Goal: Manage account settings

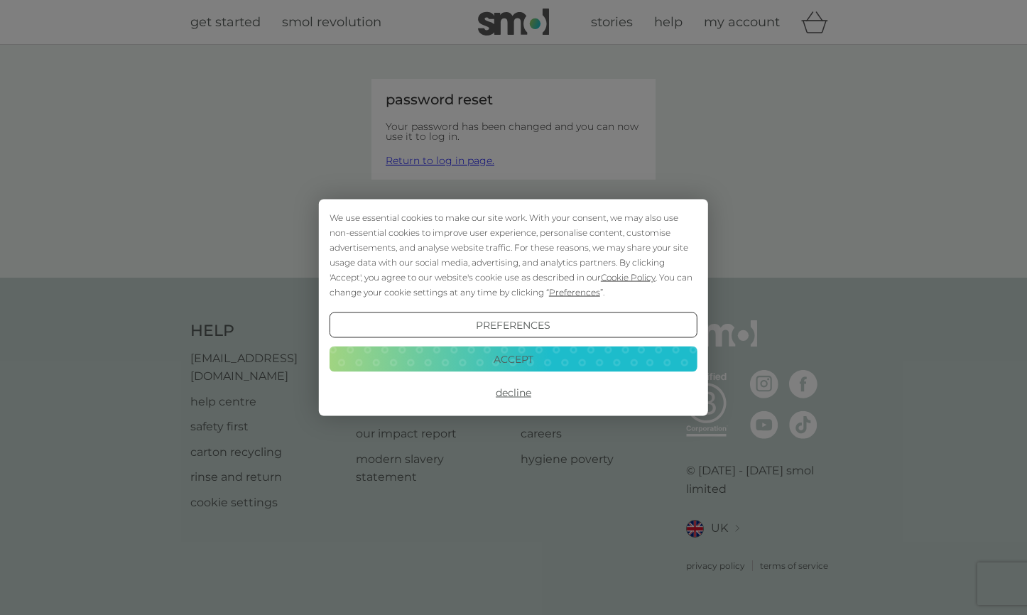
click at [518, 391] on button "Decline" at bounding box center [513, 393] width 368 height 26
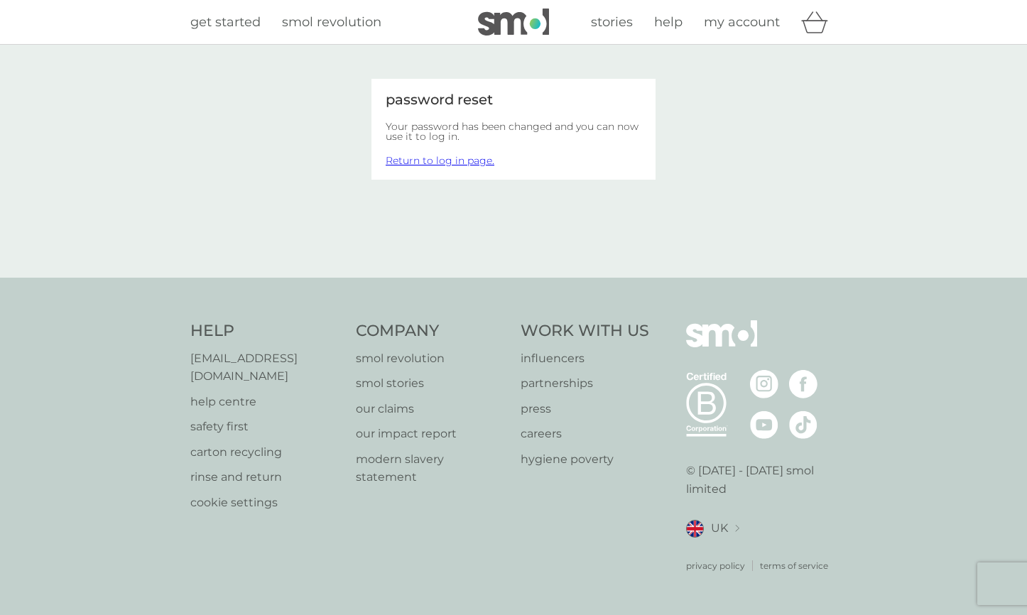
click at [446, 161] on link "Return to log in page." at bounding box center [440, 160] width 109 height 13
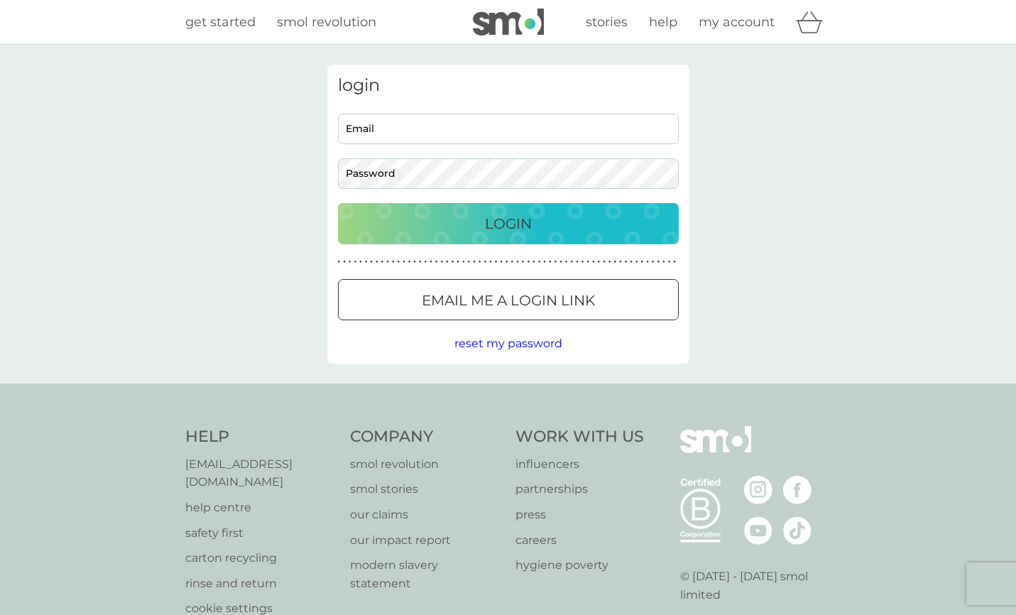
click at [435, 124] on input "Email" at bounding box center [508, 129] width 341 height 31
type input "CIERACH@BTINTERNET.COM"
click at [495, 226] on p "Login" at bounding box center [508, 223] width 47 height 23
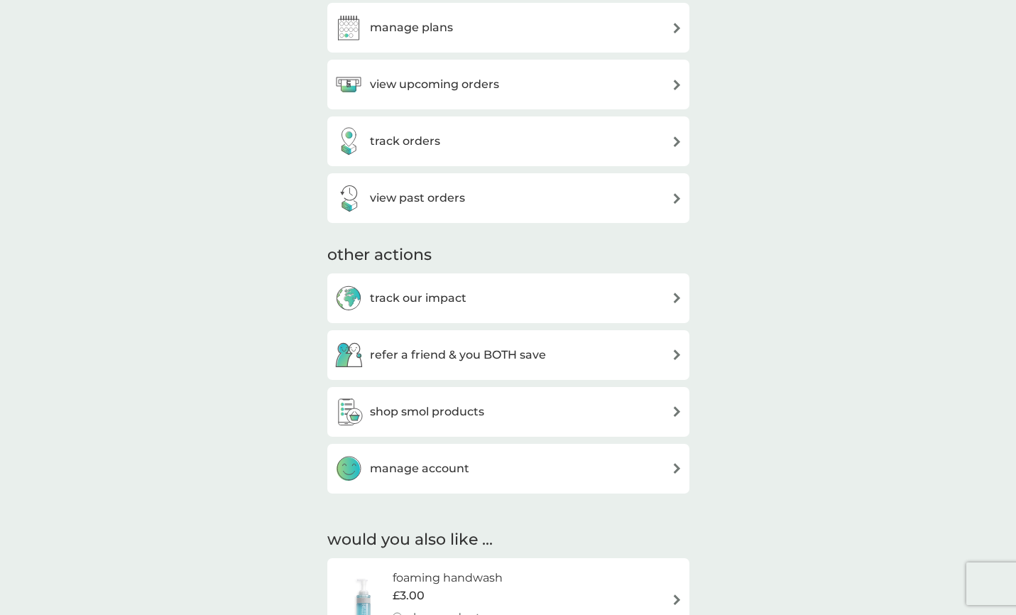
scroll to position [269, 0]
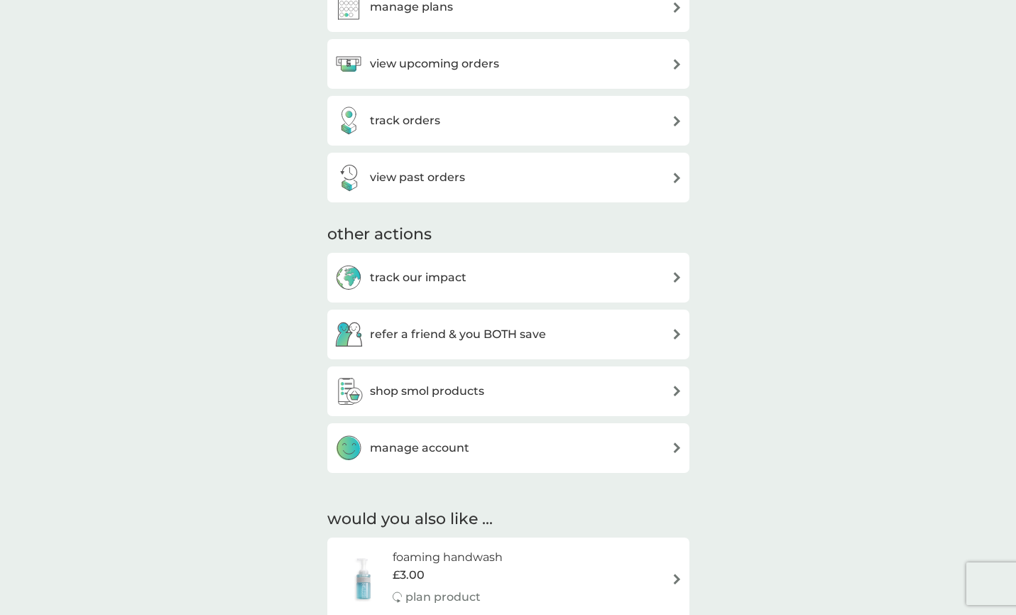
click at [677, 64] on img at bounding box center [677, 64] width 11 height 11
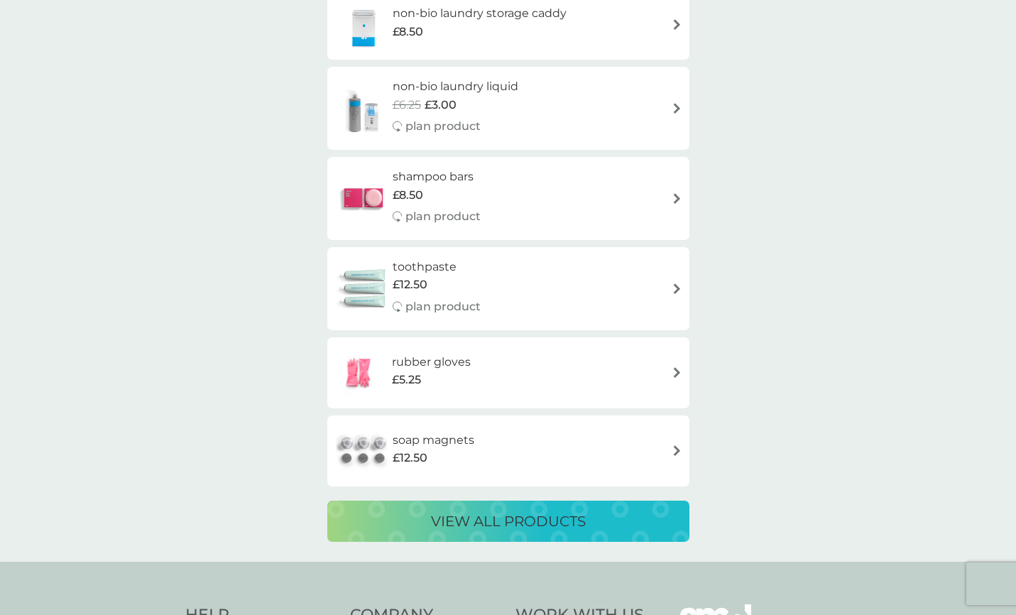
scroll to position [2360, 0]
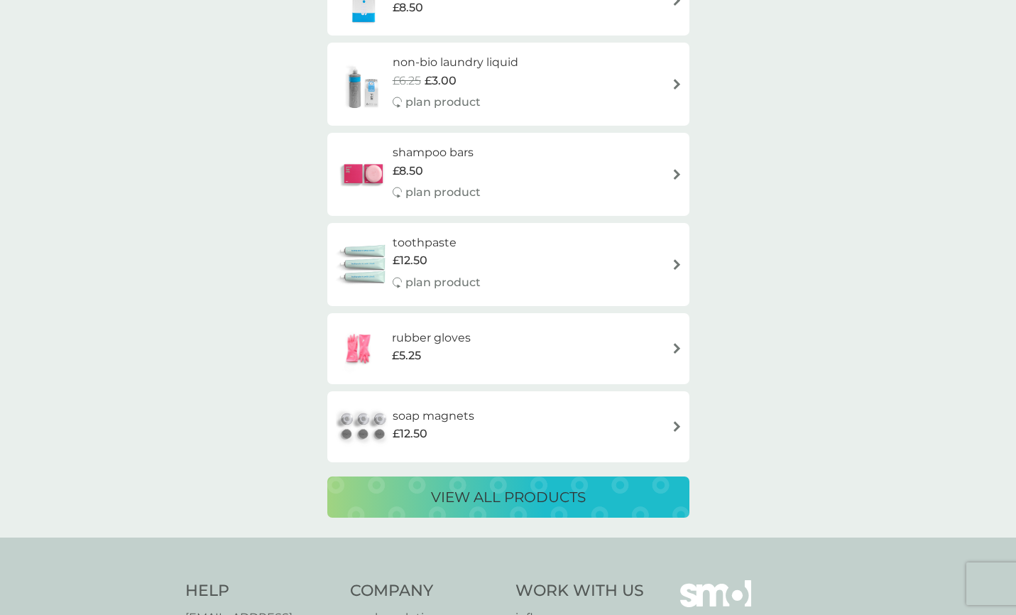
click at [535, 493] on p "view all products" at bounding box center [508, 497] width 155 height 23
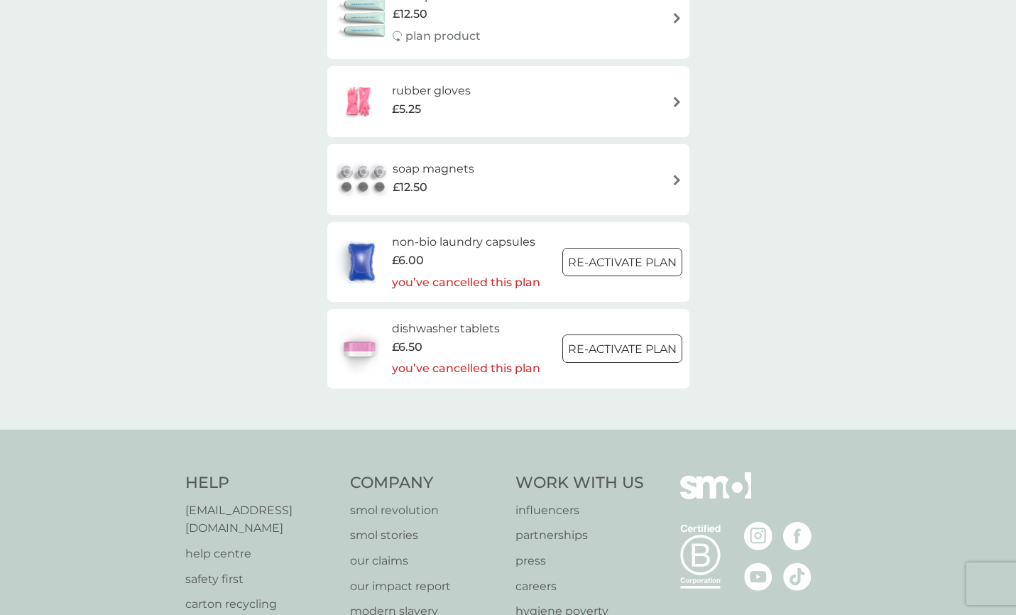
scroll to position [2214, 0]
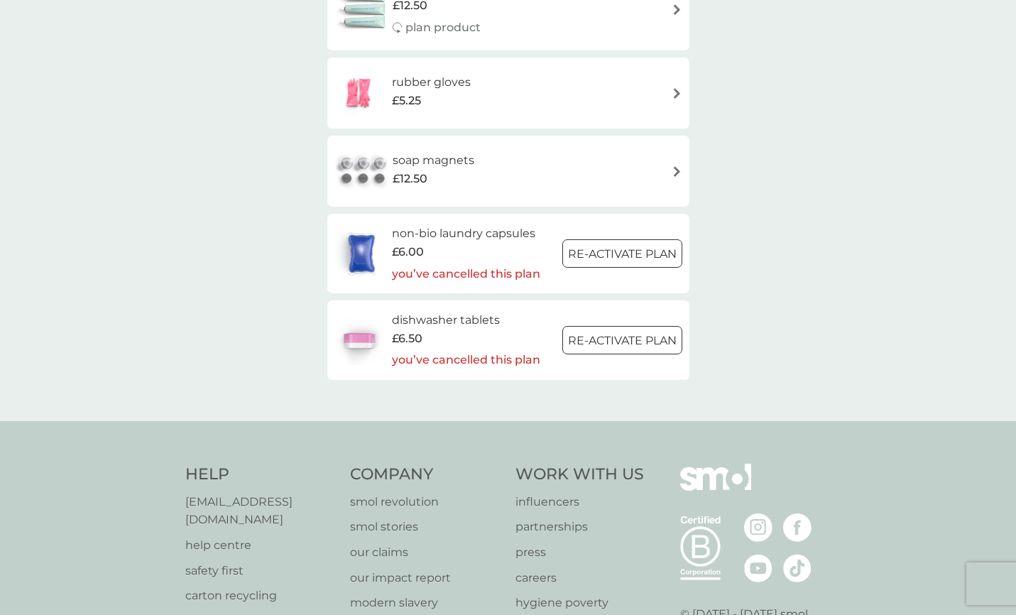
click at [633, 249] on div at bounding box center [621, 254] width 51 height 15
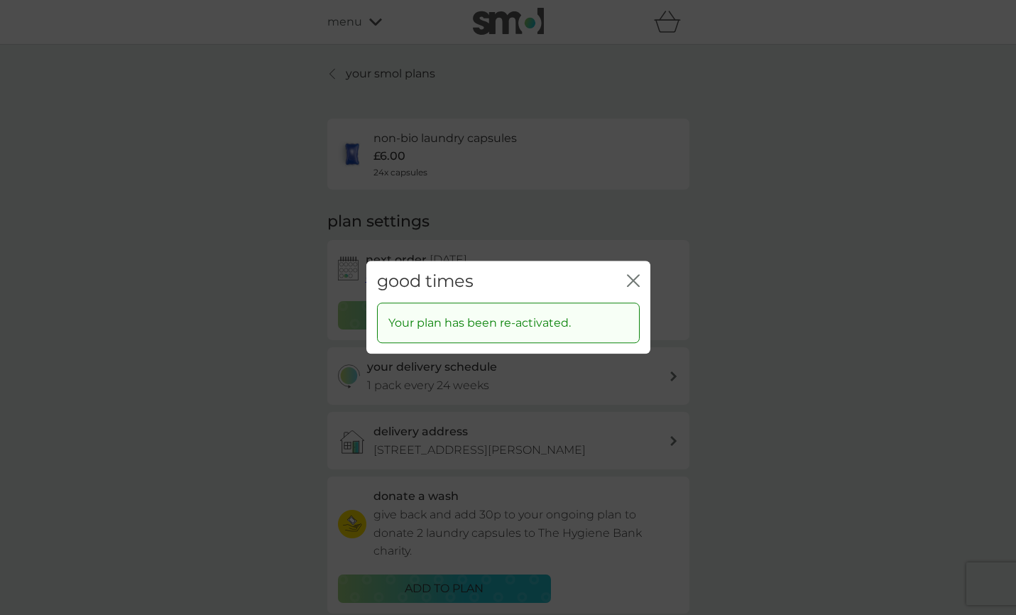
click at [633, 277] on icon "close" at bounding box center [633, 280] width 13 height 13
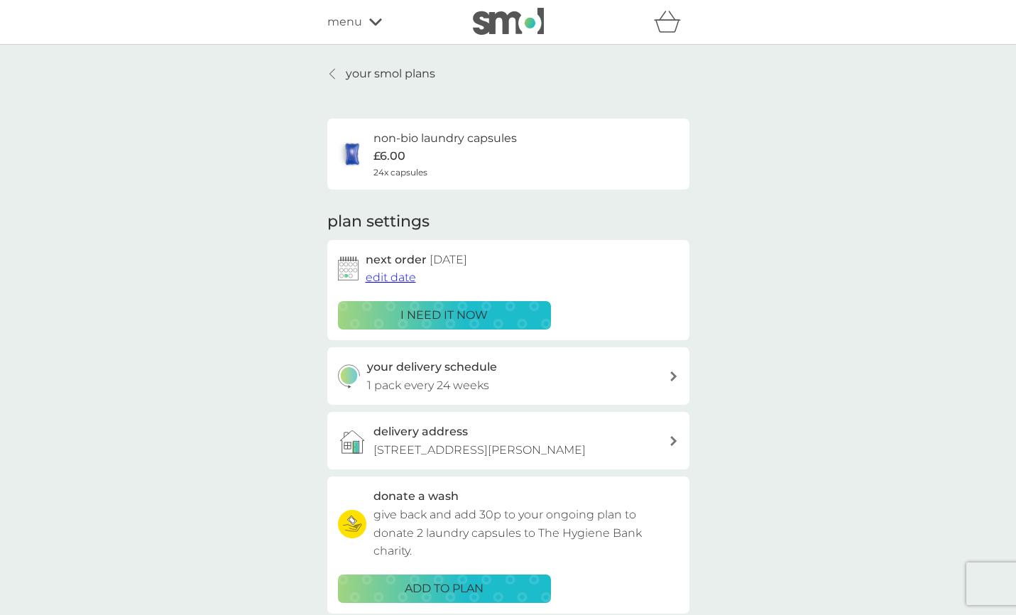
click at [671, 375] on icon at bounding box center [673, 376] width 7 height 10
select select "119"
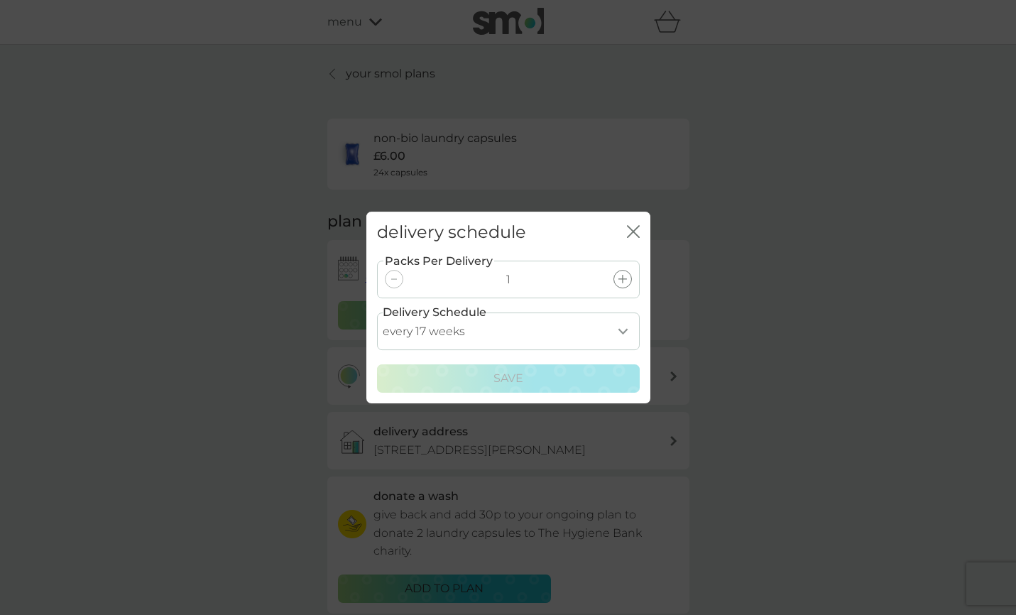
click at [633, 228] on icon "close" at bounding box center [633, 231] width 13 height 13
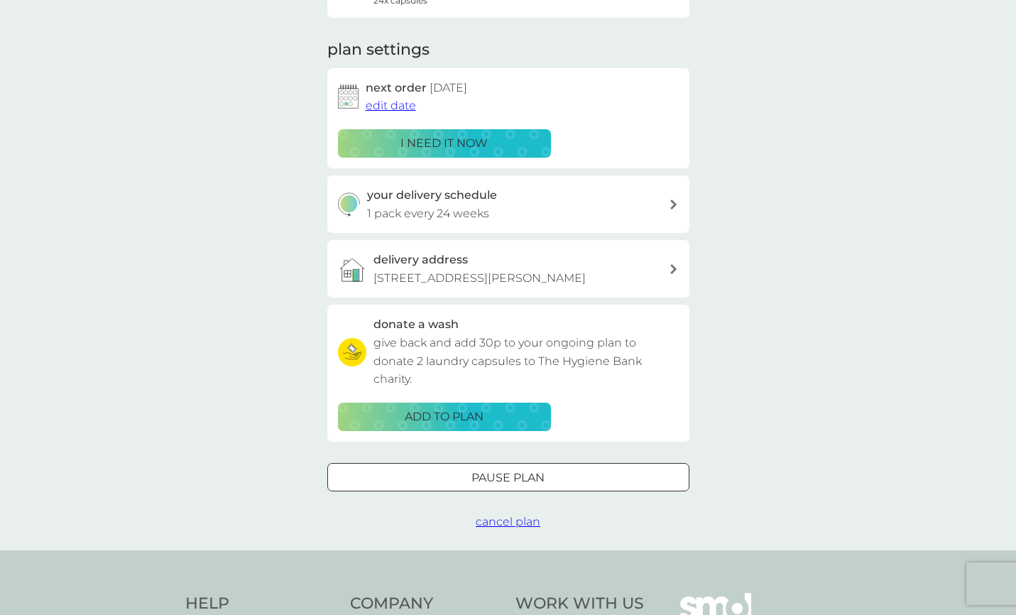
scroll to position [175, 0]
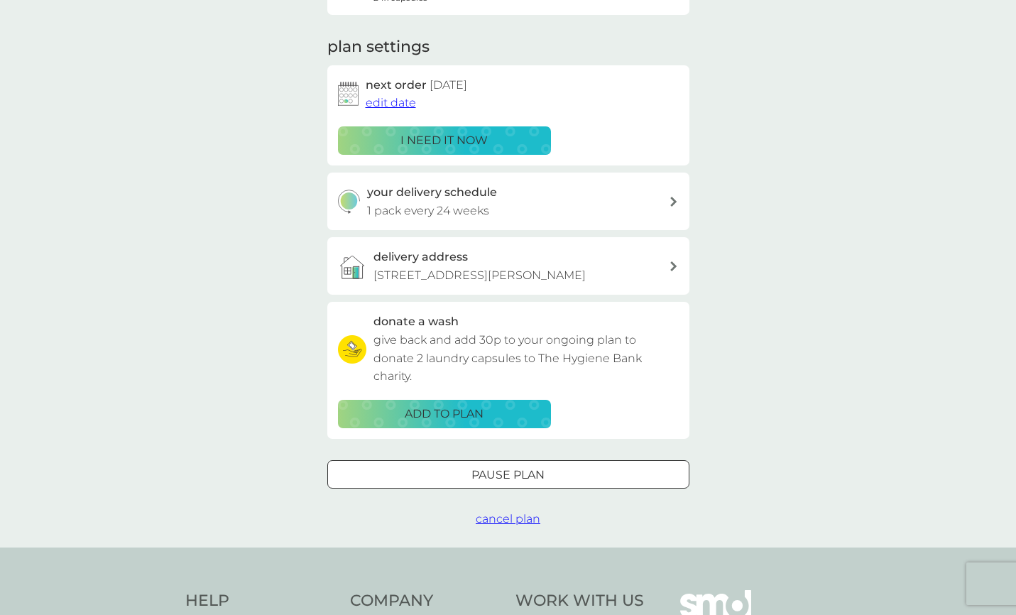
click at [673, 271] on icon at bounding box center [673, 266] width 7 height 10
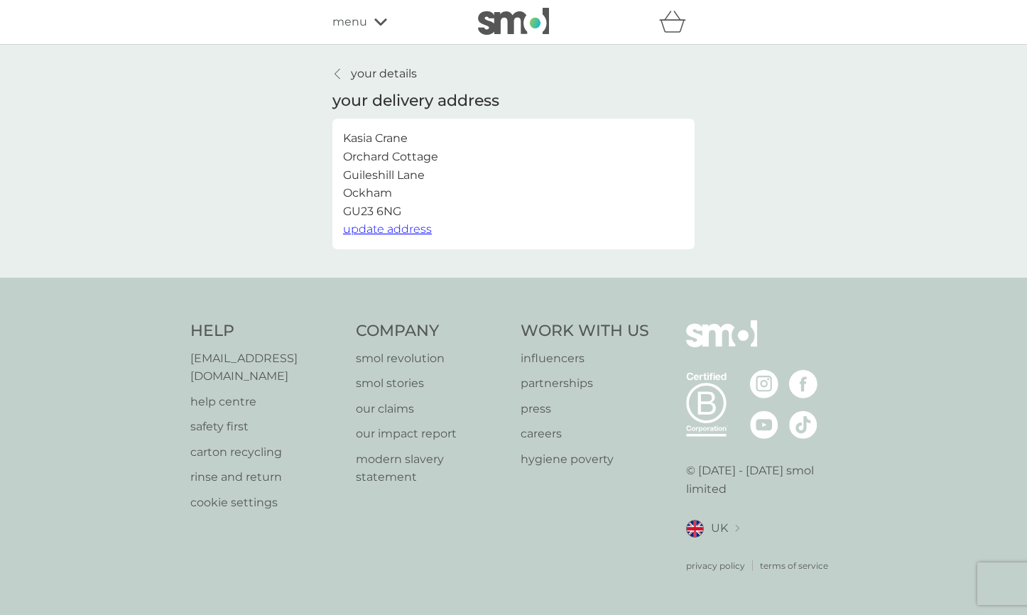
click at [406, 232] on span "update address" at bounding box center [387, 228] width 89 height 13
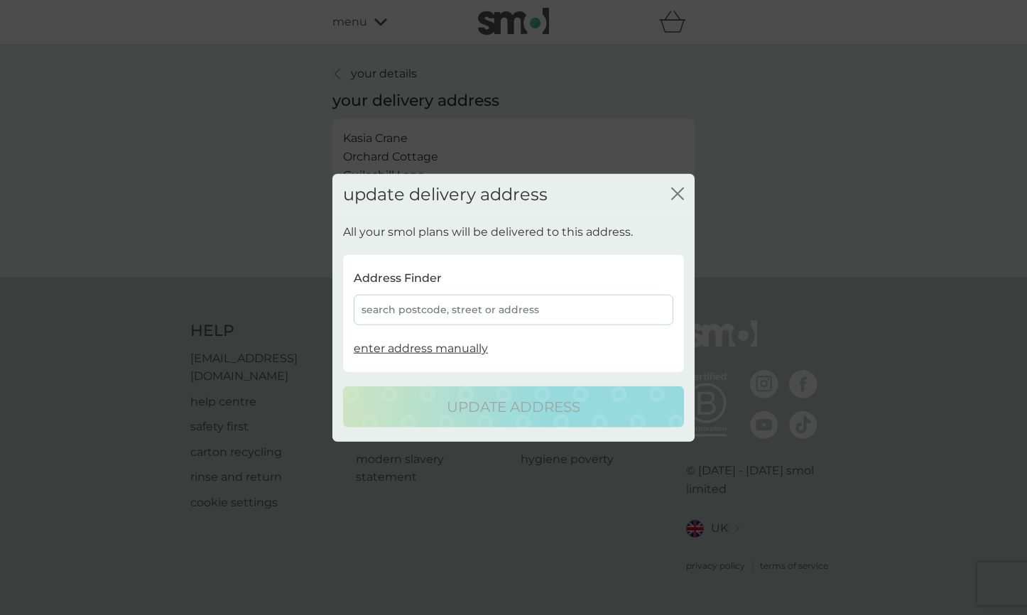
click at [418, 307] on div "search postcode, street or address" at bounding box center [514, 310] width 320 height 31
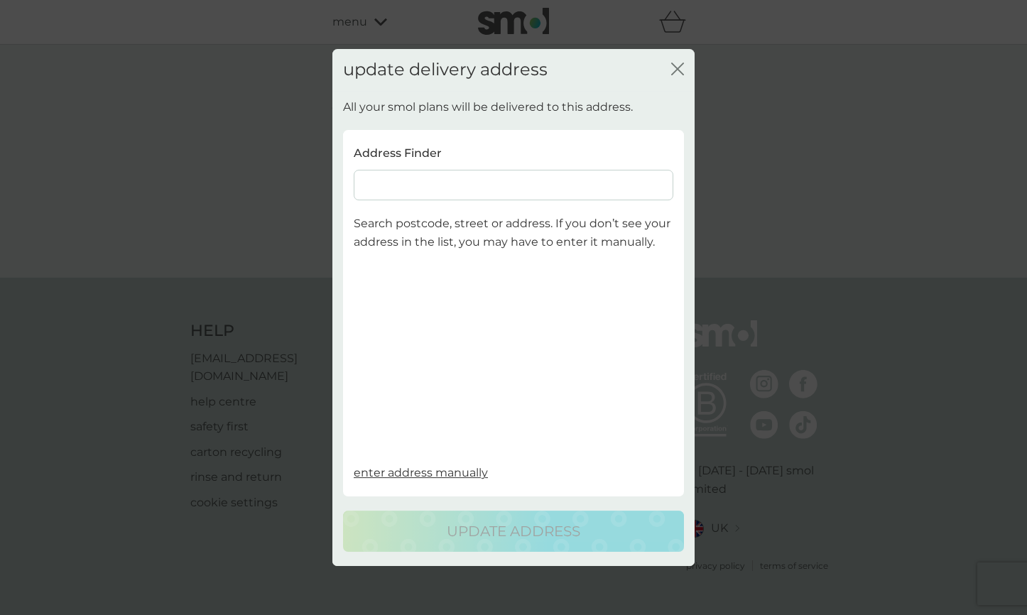
click at [381, 187] on input at bounding box center [514, 185] width 320 height 31
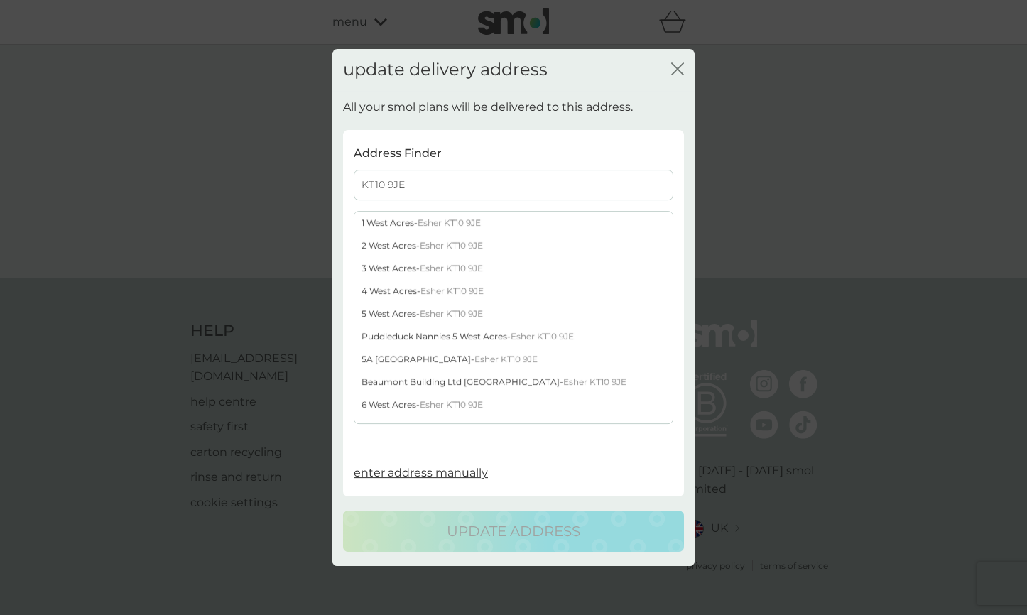
type input "KT10 9JE"
click at [377, 288] on div "[STREET_ADDRESS]" at bounding box center [513, 291] width 318 height 23
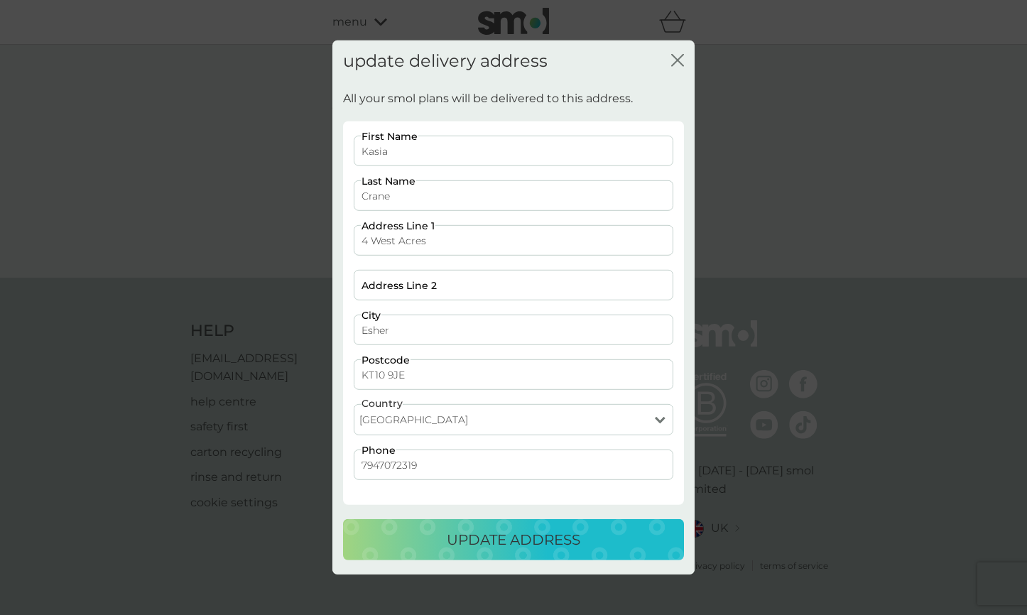
click at [507, 538] on p "update address" at bounding box center [513, 539] width 133 height 23
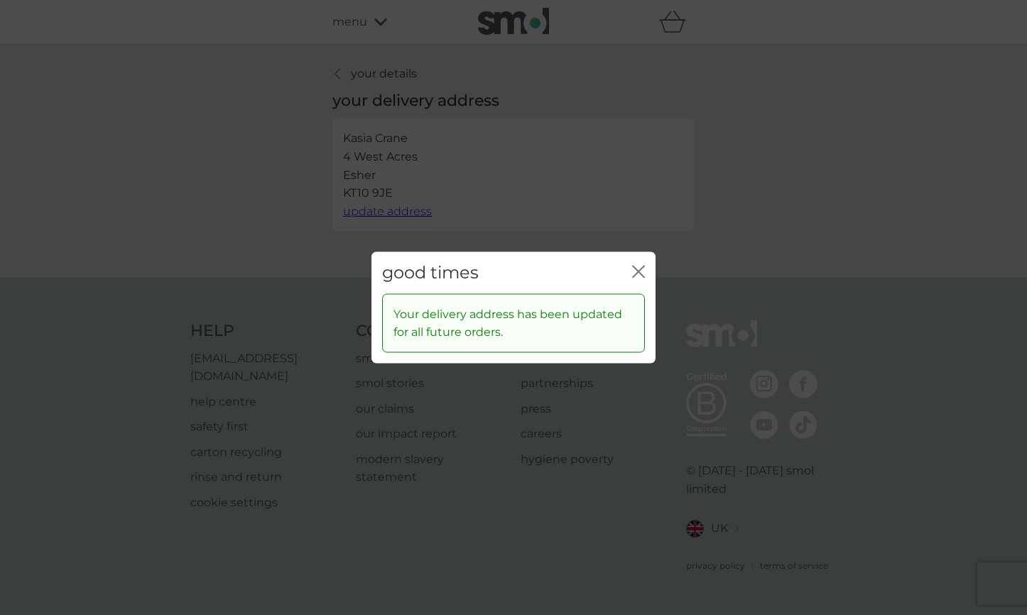
click at [640, 271] on icon "close" at bounding box center [638, 272] width 13 height 13
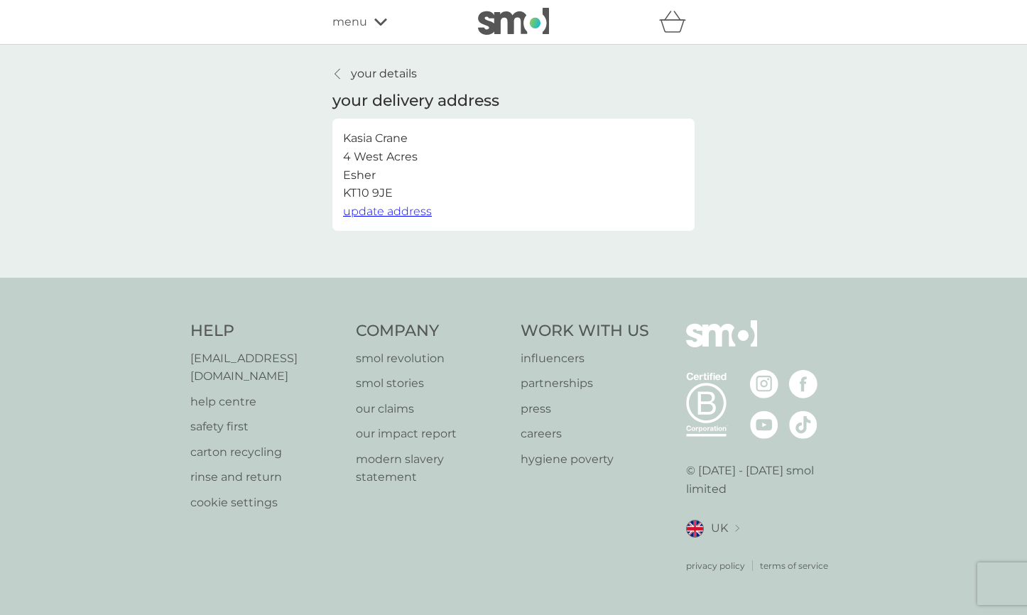
click at [337, 72] on icon at bounding box center [337, 73] width 6 height 11
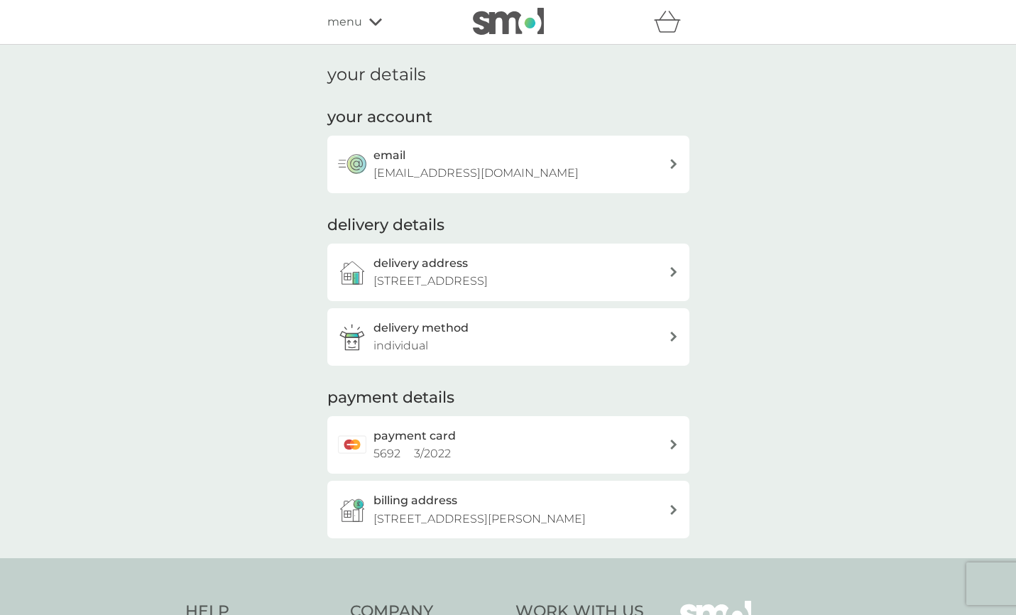
click at [677, 442] on icon at bounding box center [673, 444] width 7 height 10
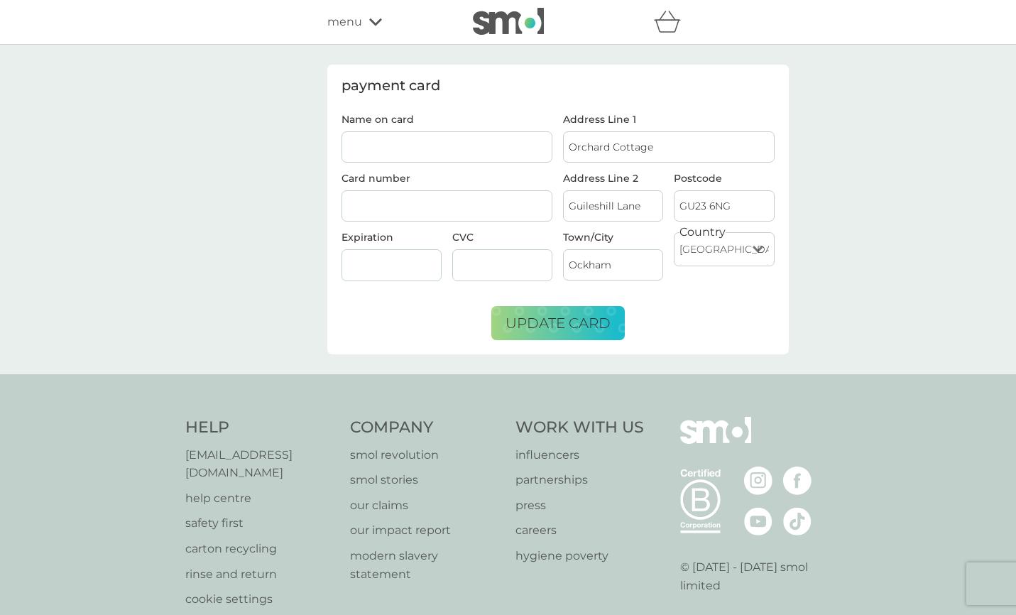
click at [399, 151] on input "Name on card" at bounding box center [448, 146] width 212 height 31
type input "[PERSON_NAME]"
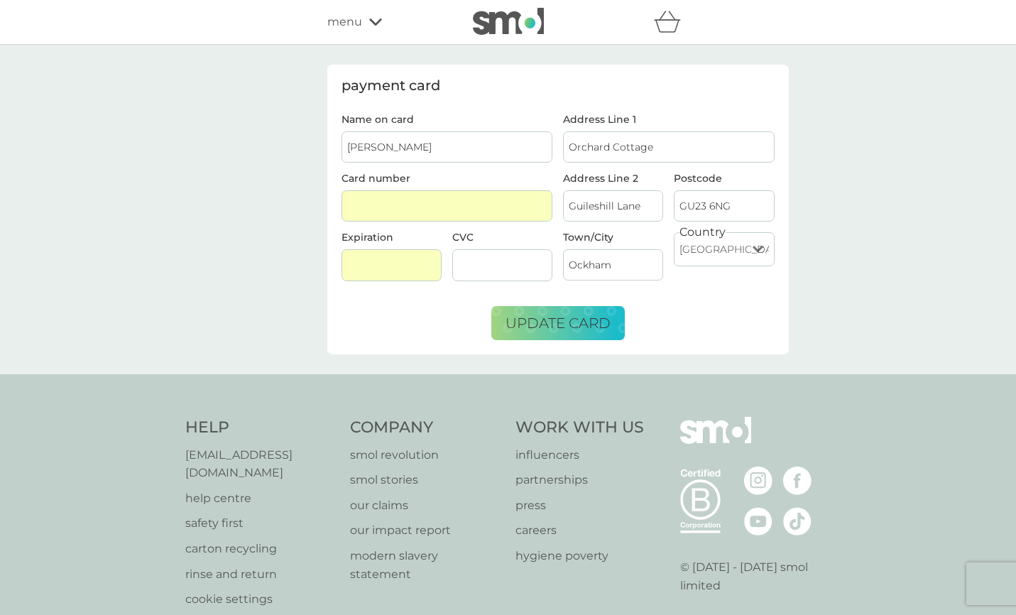
drag, startPoint x: 681, startPoint y: 149, endPoint x: 572, endPoint y: 141, distance: 108.9
click at [572, 141] on input "Orchard Cottage" at bounding box center [669, 146] width 212 height 31
type input "4 WEST Acres"
click at [614, 202] on input "Guileshill Lane" at bounding box center [613, 205] width 100 height 31
drag, startPoint x: 644, startPoint y: 204, endPoint x: 566, endPoint y: 201, distance: 78.2
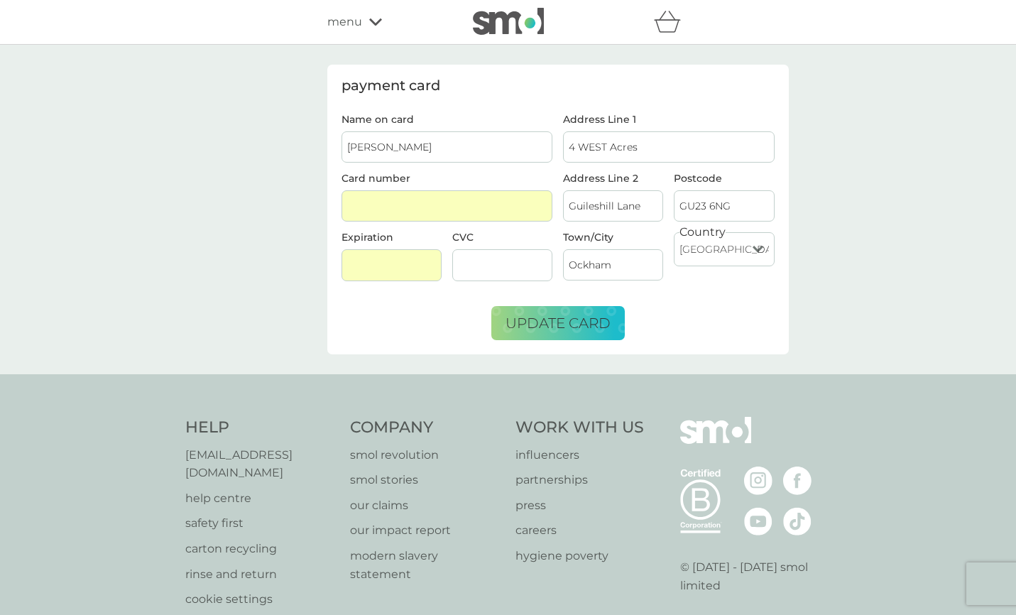
click at [566, 201] on input "Guileshill Lane" at bounding box center [613, 205] width 100 height 31
type input "Esher"
drag, startPoint x: 742, startPoint y: 208, endPoint x: 676, endPoint y: 201, distance: 66.4
click at [676, 201] on input "GU23 6NG" at bounding box center [724, 205] width 100 height 31
type input "KT10 9JE"
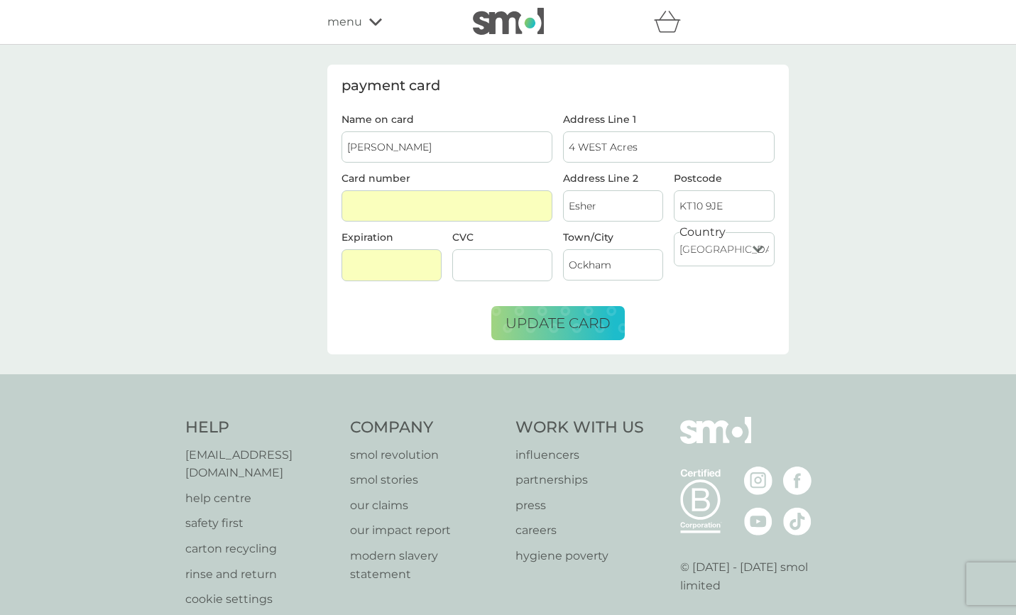
drag, startPoint x: 621, startPoint y: 261, endPoint x: 570, endPoint y: 263, distance: 50.5
click at [570, 263] on input "Ockham" at bounding box center [613, 264] width 100 height 31
type input "Esher"
drag, startPoint x: 601, startPoint y: 203, endPoint x: 567, endPoint y: 201, distance: 34.1
click at [567, 201] on input "Esher" at bounding box center [613, 205] width 100 height 31
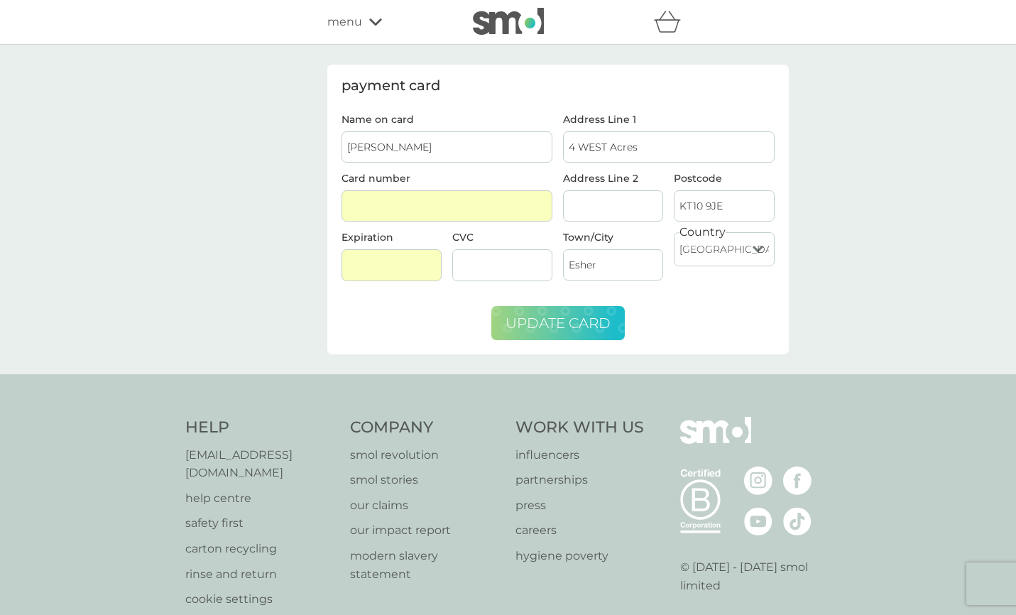
click at [586, 322] on span "update card" at bounding box center [558, 323] width 105 height 17
